Goal: Transaction & Acquisition: Purchase product/service

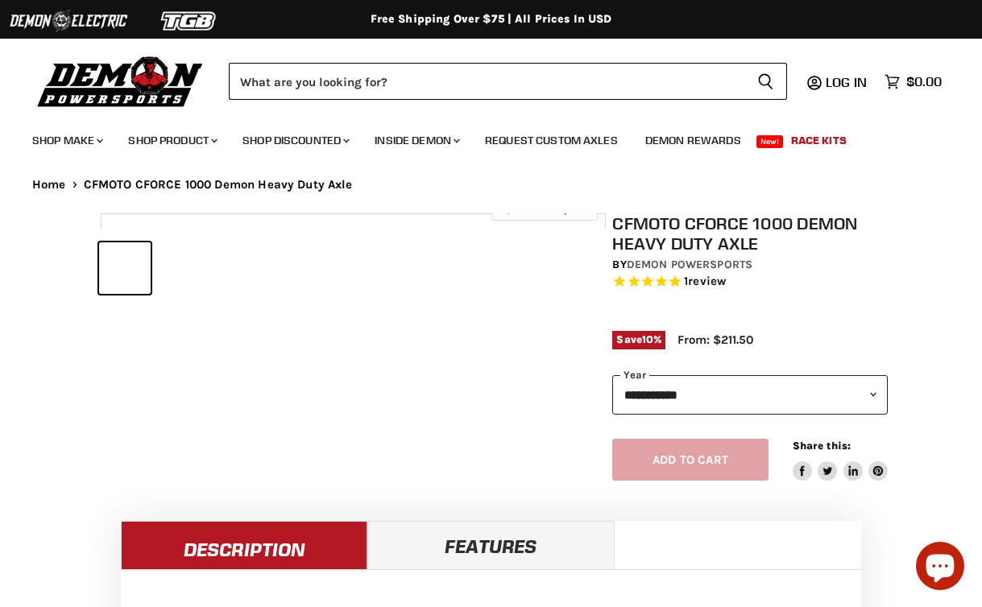
select select "******"
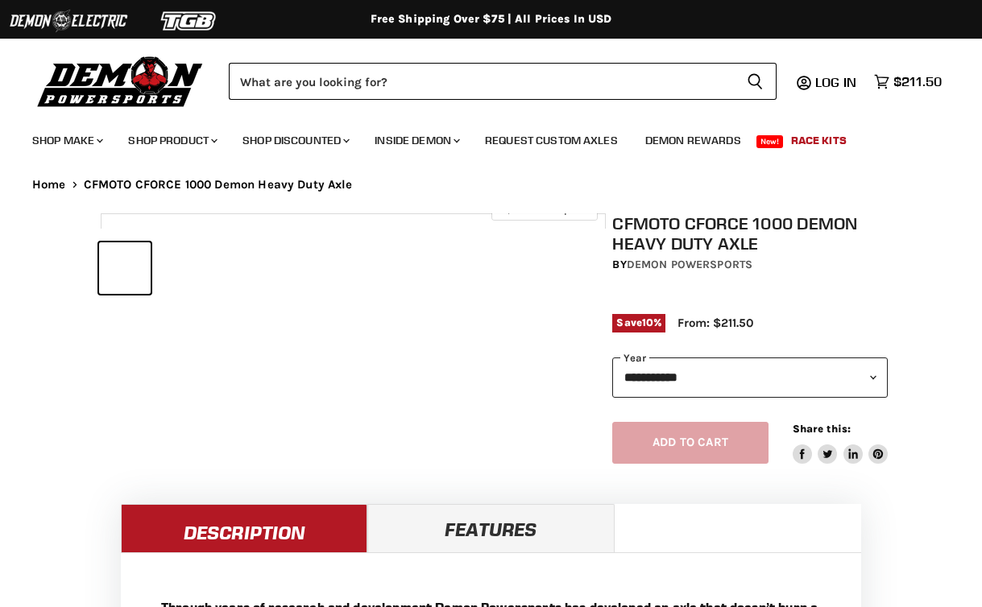
select select "******"
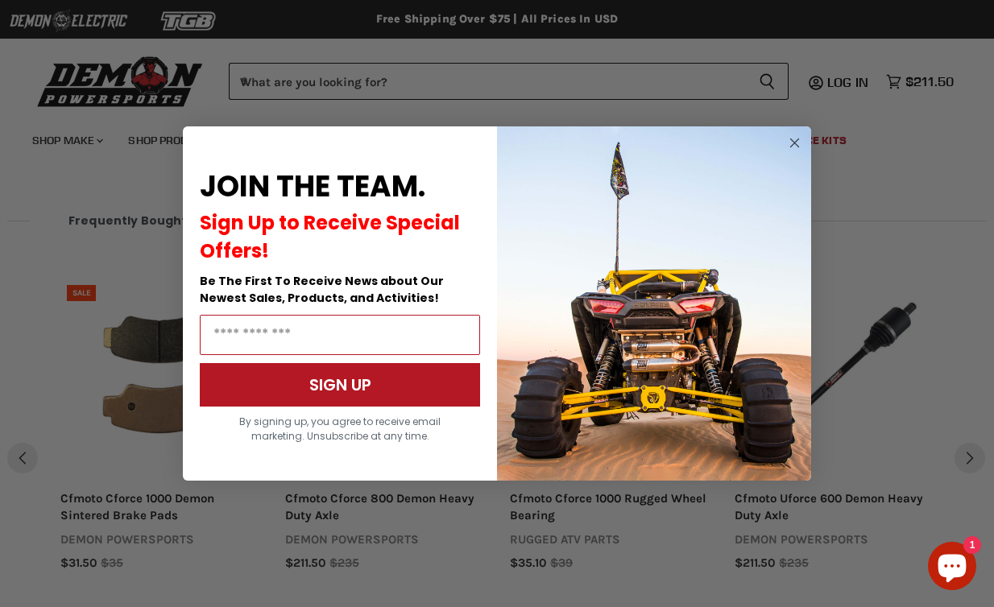
scroll to position [1713, 0]
